Goal: Book appointment/travel/reservation

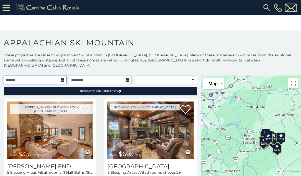
click at [60, 76] on input "text" at bounding box center [35, 80] width 63 height 9
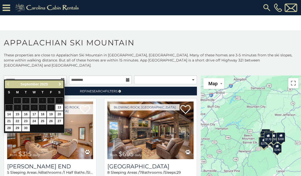
click at [59, 83] on span "Next" at bounding box center [60, 84] width 4 height 4
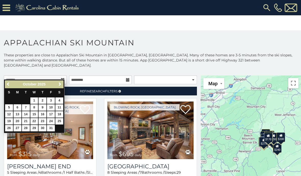
click at [60, 84] on span "Next" at bounding box center [60, 84] width 4 height 4
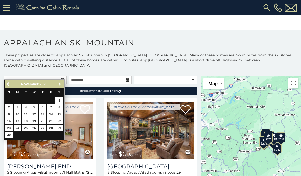
click at [58, 84] on span "Next" at bounding box center [60, 84] width 4 height 4
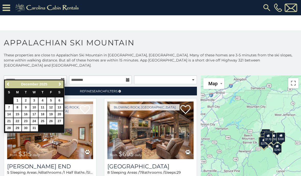
click at [19, 120] on link "22" at bounding box center [18, 121] width 8 height 6
type input "**********"
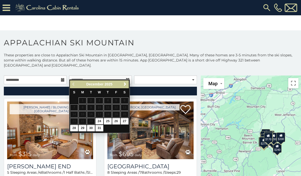
click at [126, 120] on link "27" at bounding box center [125, 121] width 8 height 6
type input "**********"
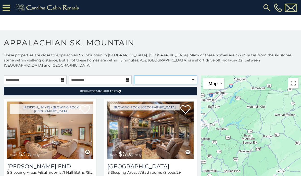
click at [191, 76] on select "**********" at bounding box center [165, 80] width 63 height 9
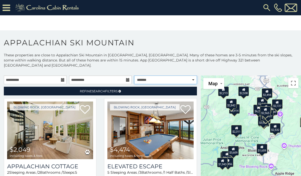
click at [191, 76] on select "**********" at bounding box center [165, 80] width 63 height 9
select select "*********"
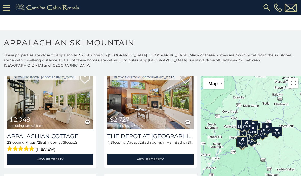
scroll to position [31, 0]
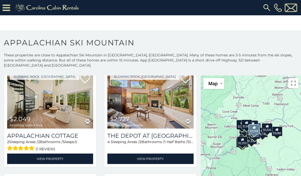
click at [72, 129] on div "Appalachian Cottage 2 Sleeping Areas / 2 Bathrooms / Sleeps: 5 (1 review) View …" at bounding box center [50, 146] width 86 height 35
click at [76, 154] on link "View Property" at bounding box center [50, 159] width 86 height 10
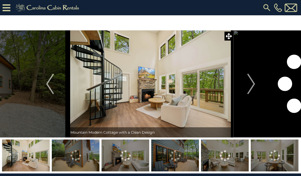
click at [248, 87] on img "Next" at bounding box center [251, 84] width 8 height 20
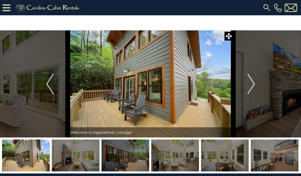
click at [251, 86] on img "Next" at bounding box center [251, 84] width 8 height 20
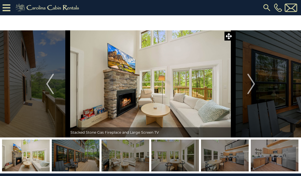
click at [252, 88] on img "Next" at bounding box center [251, 84] width 8 height 20
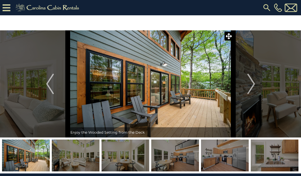
click at [253, 86] on img "Next" at bounding box center [251, 84] width 8 height 20
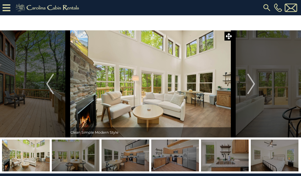
click at [252, 85] on img "Next" at bounding box center [251, 84] width 8 height 20
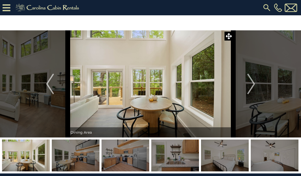
click at [252, 85] on img "Next" at bounding box center [251, 84] width 8 height 20
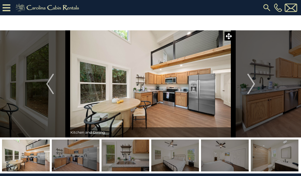
click at [252, 85] on img "Next" at bounding box center [251, 84] width 8 height 20
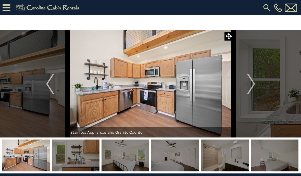
click at [253, 86] on img "Next" at bounding box center [251, 84] width 8 height 20
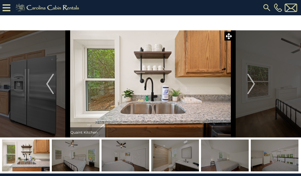
click at [252, 85] on img "Next" at bounding box center [251, 84] width 8 height 20
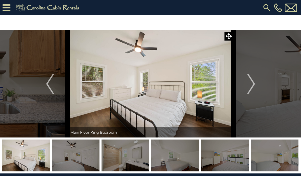
click at [253, 84] on img "Next" at bounding box center [251, 84] width 8 height 20
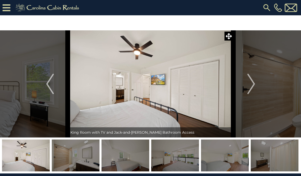
click at [252, 88] on img "Next" at bounding box center [251, 84] width 8 height 20
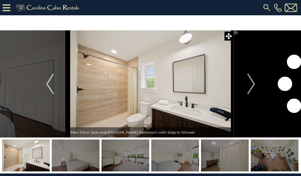
click at [253, 88] on img "Next" at bounding box center [251, 84] width 8 height 20
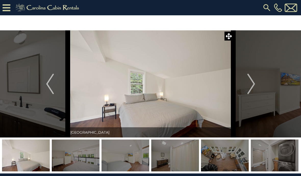
click at [253, 84] on img "Next" at bounding box center [251, 84] width 8 height 20
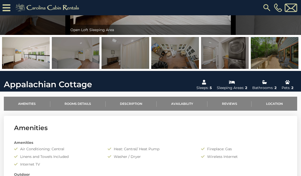
scroll to position [87, 0]
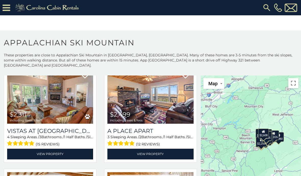
scroll to position [355, 0]
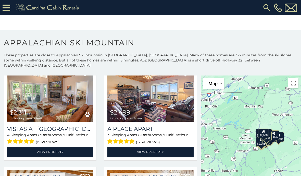
click at [78, 117] on img at bounding box center [50, 93] width 86 height 58
click at [80, 147] on link "View Property" at bounding box center [50, 152] width 86 height 10
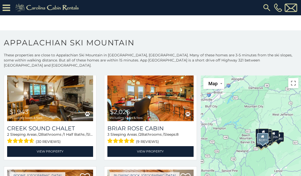
scroll to position [1097, 0]
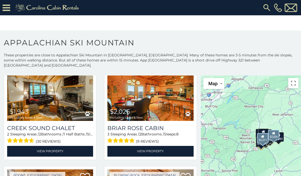
click at [163, 114] on img at bounding box center [150, 92] width 86 height 58
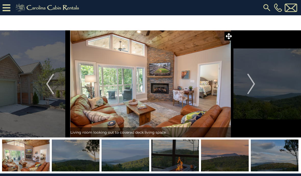
click at [250, 83] on img "Next" at bounding box center [251, 84] width 8 height 20
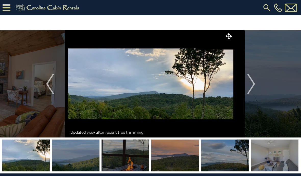
click at [252, 85] on img "Next" at bounding box center [251, 84] width 8 height 20
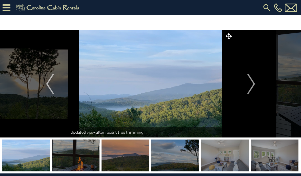
click at [252, 86] on img "Next" at bounding box center [251, 84] width 8 height 20
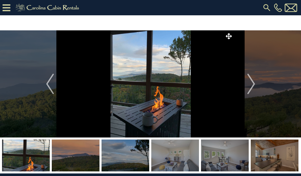
click at [255, 86] on button "Next" at bounding box center [251, 83] width 36 height 107
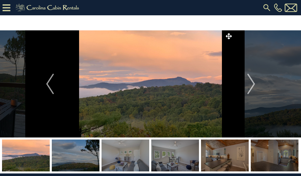
click at [252, 83] on img "Next" at bounding box center [251, 84] width 8 height 20
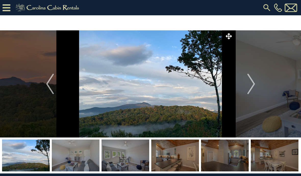
click at [250, 87] on img "Next" at bounding box center [251, 84] width 8 height 20
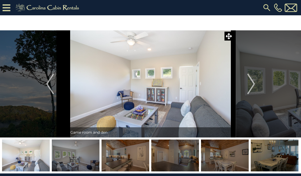
click at [251, 86] on img "Next" at bounding box center [251, 84] width 8 height 20
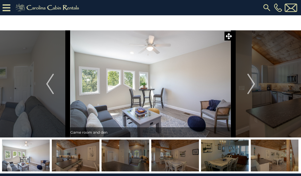
click at [253, 85] on img "Next" at bounding box center [251, 84] width 8 height 20
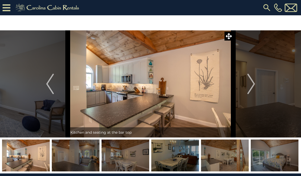
click at [252, 85] on img "Next" at bounding box center [251, 84] width 8 height 20
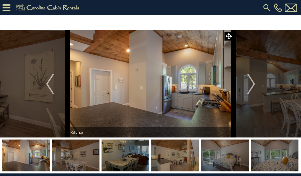
click at [252, 87] on img "Next" at bounding box center [251, 84] width 8 height 20
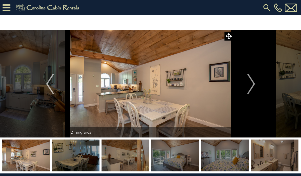
click at [251, 86] on img "Next" at bounding box center [251, 84] width 8 height 20
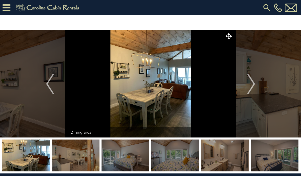
click at [250, 88] on img "Next" at bounding box center [251, 84] width 8 height 20
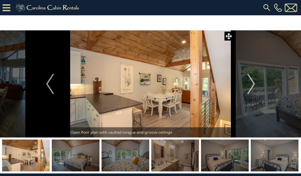
click at [252, 84] on img "Next" at bounding box center [251, 84] width 8 height 20
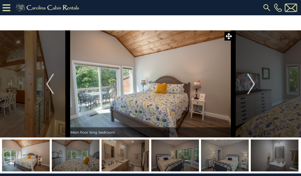
click at [251, 86] on img "Next" at bounding box center [251, 84] width 8 height 20
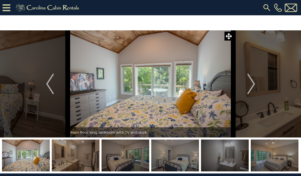
click at [251, 86] on img "Next" at bounding box center [251, 84] width 8 height 20
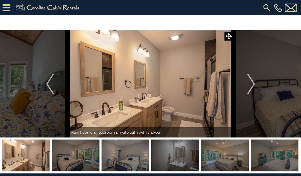
click at [252, 86] on img "Next" at bounding box center [251, 84] width 8 height 20
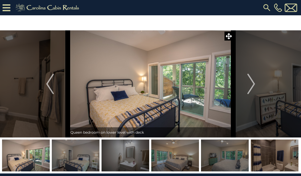
click at [251, 86] on img "Next" at bounding box center [251, 84] width 8 height 20
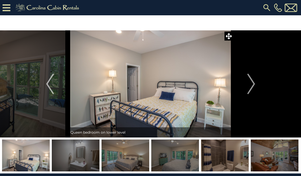
click at [251, 87] on img "Next" at bounding box center [251, 84] width 8 height 20
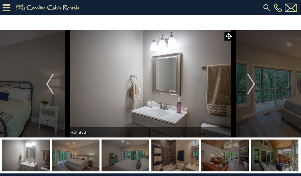
click at [252, 85] on img "Next" at bounding box center [251, 84] width 8 height 20
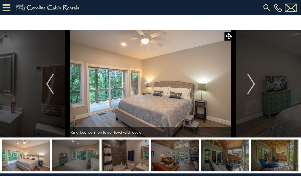
click at [253, 85] on img "Next" at bounding box center [251, 84] width 8 height 20
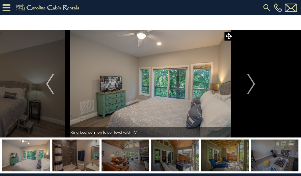
click at [252, 87] on img "Next" at bounding box center [251, 84] width 8 height 20
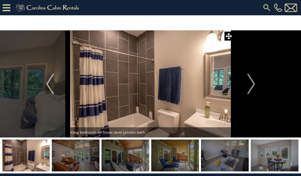
click at [250, 87] on img "Next" at bounding box center [251, 84] width 8 height 20
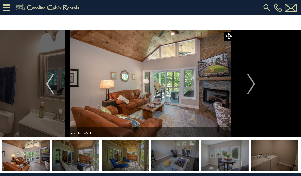
click at [252, 88] on img "Next" at bounding box center [251, 84] width 8 height 20
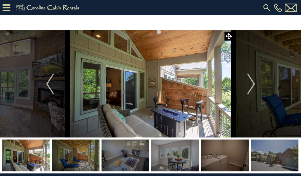
click at [251, 87] on img "Next" at bounding box center [251, 84] width 8 height 20
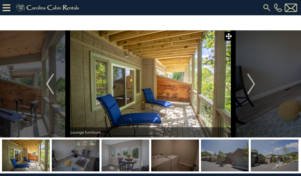
click at [251, 88] on img "Next" at bounding box center [251, 84] width 8 height 20
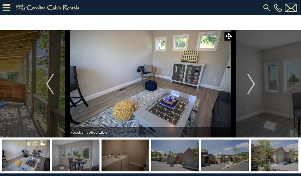
click at [250, 88] on img "Next" at bounding box center [251, 84] width 8 height 20
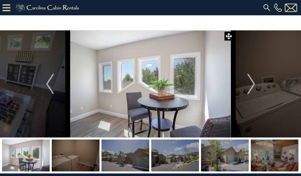
click at [250, 88] on img "Next" at bounding box center [251, 84] width 8 height 20
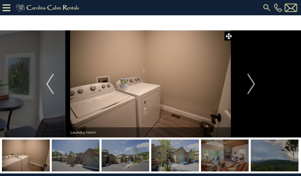
click at [250, 89] on img "Next" at bounding box center [251, 84] width 8 height 20
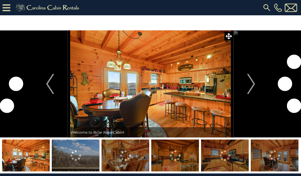
click at [248, 84] on img "Next" at bounding box center [251, 84] width 8 height 20
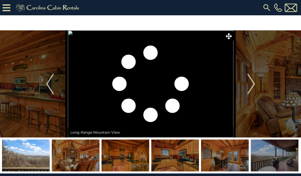
click at [251, 86] on img "Next" at bounding box center [251, 84] width 8 height 20
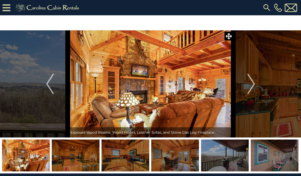
click at [249, 88] on img "Next" at bounding box center [251, 84] width 8 height 20
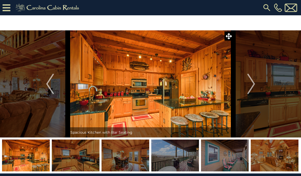
click at [247, 86] on button "Next" at bounding box center [251, 83] width 36 height 107
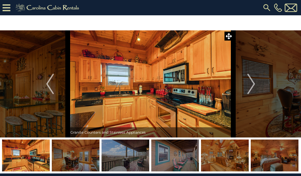
click at [249, 84] on img "Next" at bounding box center [251, 84] width 8 height 20
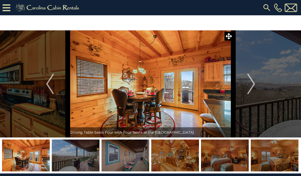
click at [249, 86] on img "Next" at bounding box center [251, 84] width 8 height 20
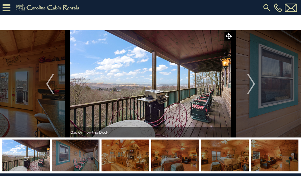
click at [249, 85] on img "Next" at bounding box center [251, 84] width 8 height 20
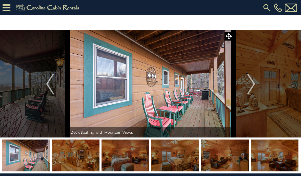
click at [247, 85] on button "Next" at bounding box center [251, 83] width 36 height 107
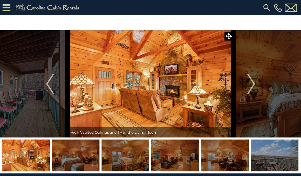
click at [251, 86] on img "Next" at bounding box center [251, 84] width 8 height 20
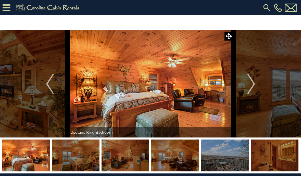
click at [249, 91] on img "Next" at bounding box center [251, 84] width 8 height 20
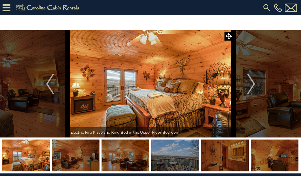
click at [251, 88] on img "Next" at bounding box center [251, 84] width 8 height 20
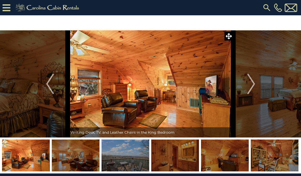
click at [251, 88] on img "Next" at bounding box center [251, 84] width 8 height 20
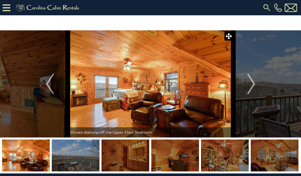
click at [248, 90] on img "Next" at bounding box center [251, 84] width 8 height 20
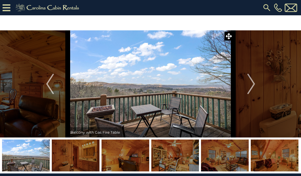
click at [248, 90] on img "Next" at bounding box center [251, 84] width 8 height 20
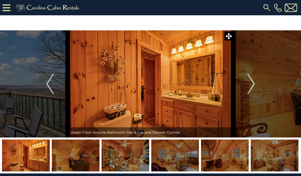
click at [251, 87] on img "Next" at bounding box center [251, 84] width 8 height 20
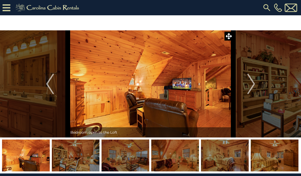
click at [250, 88] on img "Next" at bounding box center [251, 84] width 8 height 20
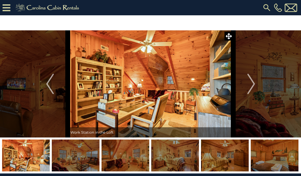
click at [247, 92] on button "Next" at bounding box center [251, 83] width 36 height 107
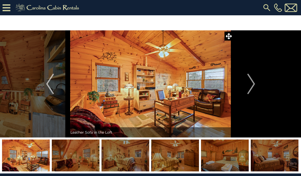
click at [247, 90] on button "Next" at bounding box center [251, 83] width 36 height 107
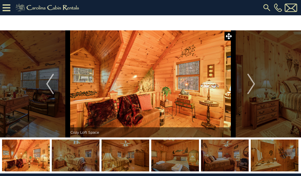
click at [247, 90] on button "Next" at bounding box center [251, 83] width 36 height 107
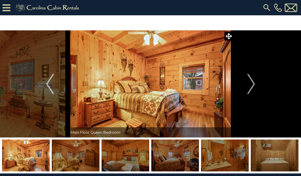
click at [246, 91] on button "Next" at bounding box center [251, 83] width 36 height 107
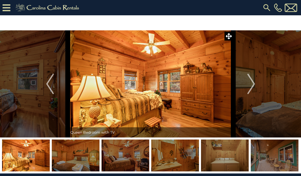
click at [247, 89] on img "Next" at bounding box center [251, 84] width 8 height 20
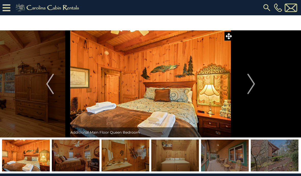
click at [248, 90] on img "Next" at bounding box center [251, 84] width 8 height 20
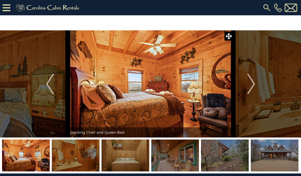
click at [248, 89] on img "Next" at bounding box center [251, 84] width 8 height 20
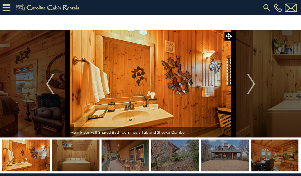
click at [249, 87] on img "Next" at bounding box center [251, 84] width 8 height 20
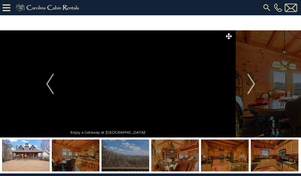
click at [227, 40] on span at bounding box center [229, 36] width 9 height 9
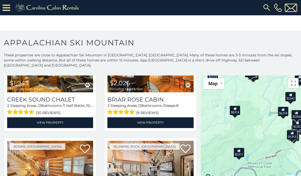
scroll to position [1131, 0]
